Goal: Task Accomplishment & Management: Complete application form

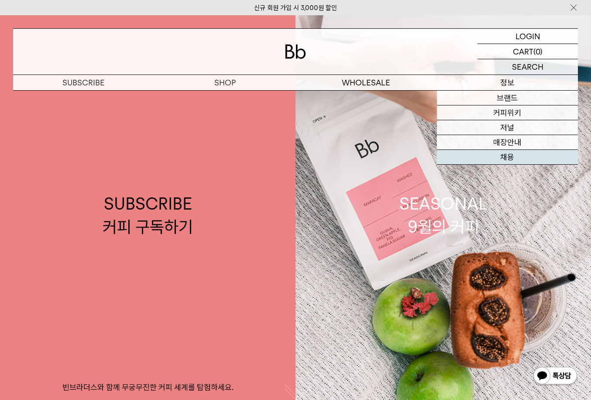
click at [494, 157] on link "채용" at bounding box center [507, 157] width 141 height 15
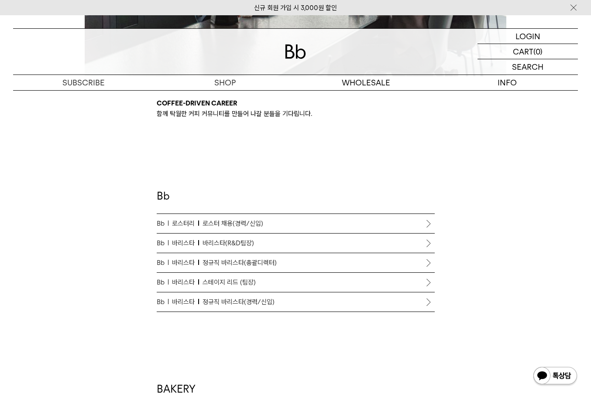
scroll to position [436, 0]
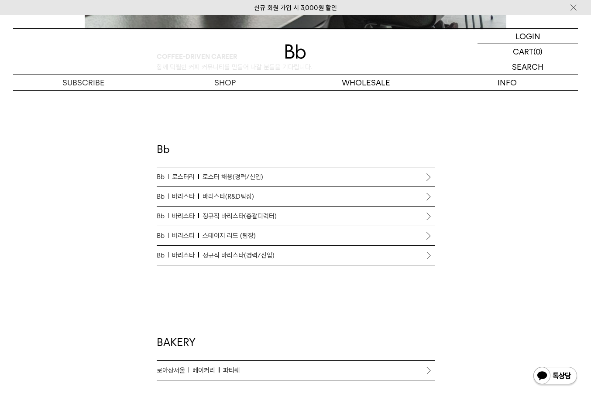
click at [270, 177] on p "Bb 로스터리 로스터 채용(경력/신입)" at bounding box center [296, 177] width 278 height 10
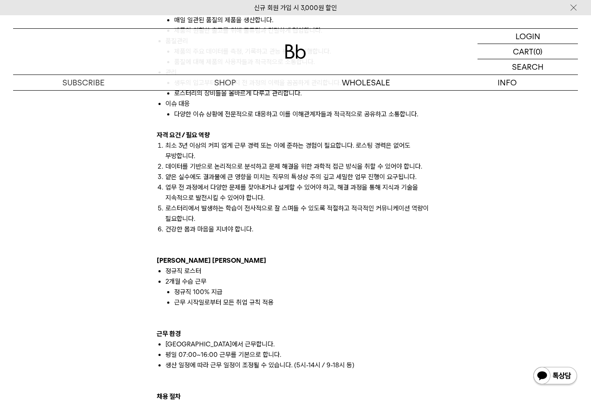
scroll to position [611, 0]
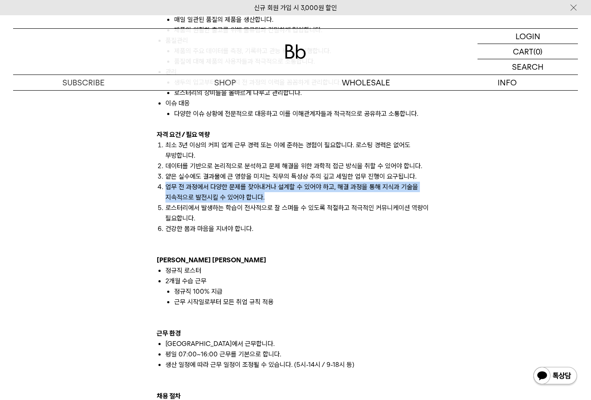
drag, startPoint x: 165, startPoint y: 187, endPoint x: 284, endPoint y: 196, distance: 119.4
click at [284, 196] on li "업무 전 과정에서 다양한 문제를 찾아내거나 설계할 수 있어야 하고, 해결 과정을 통해 지식과 기술을 지속적으로 발전시킬 수 있어야 합니다." at bounding box center [299, 192] width 269 height 21
click at [280, 201] on li "업무 전 과정에서 다양한 문제를 찾아내거나 설계할 수 있어야 하고, 해결 과정을 통해 지식과 기술을 지속적으로 발전시킬 수 있어야 합니다." at bounding box center [299, 192] width 269 height 21
click at [256, 196] on li "업무 전 과정에서 다양한 문제를 찾아내거나 설계할 수 있어야 하고, 해결 과정을 통해 지식과 기술을 지속적으로 발전시킬 수 있어야 합니다." at bounding box center [299, 192] width 269 height 21
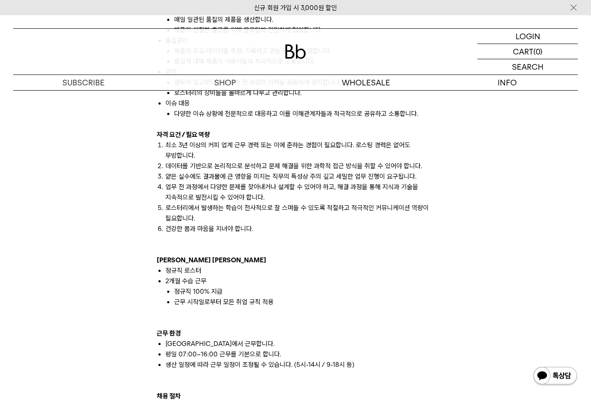
click at [200, 177] on li "얕은 실수에도 결과물에 큰 영향을 미치는 직무의 특성상 주의 깊고 세밀한 업무 진행이 요구됩니다." at bounding box center [299, 176] width 269 height 10
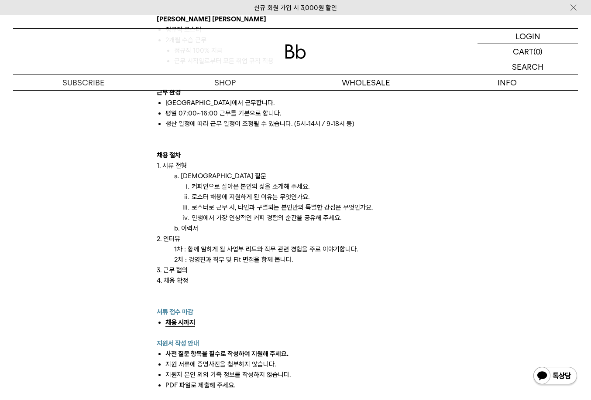
scroll to position [872, 0]
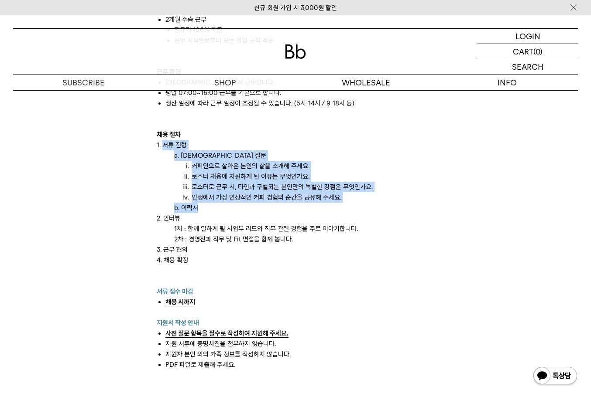
drag, startPoint x: 162, startPoint y: 145, endPoint x: 244, endPoint y: 210, distance: 104.3
click at [242, 212] on p "b. 이력서" at bounding box center [304, 208] width 260 height 10
drag, startPoint x: 178, startPoint y: 155, endPoint x: 264, endPoint y: 206, distance: 99.6
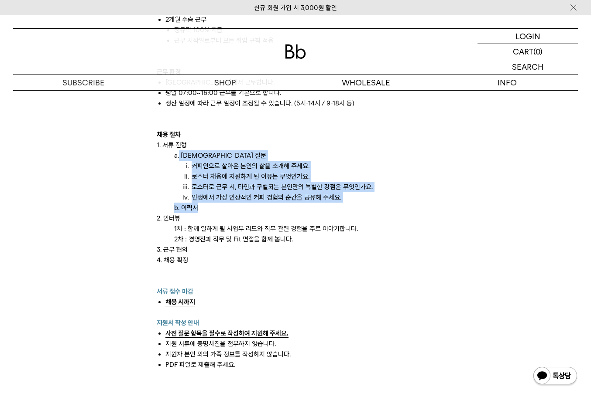
copy div "사전 질문 커피인으로 살아온 본인의 삶을 소개해 주세요. 로스터 채용에 지원하게 된 이유는 무엇인가요. 로스터로 근무 시, 타인과 구별되는 본…"
